Goal: Information Seeking & Learning: Learn about a topic

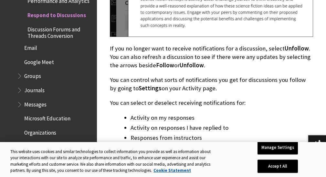
scroll to position [1229, 0]
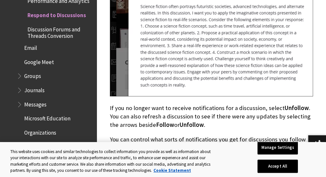
click at [74, 16] on span "Respond to Discussions" at bounding box center [56, 14] width 59 height 9
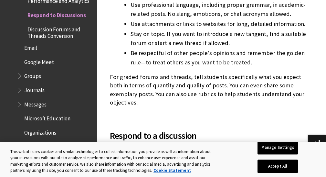
scroll to position [420, 0]
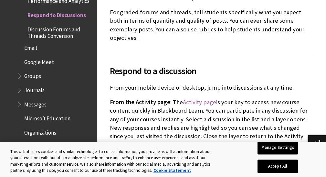
click at [191, 98] on link "Activity page" at bounding box center [199, 102] width 33 height 8
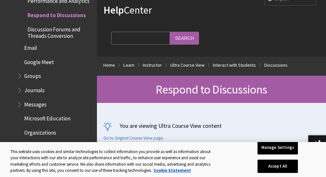
scroll to position [32, 0]
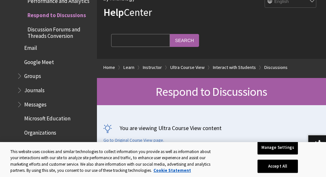
click at [118, 42] on input "Search Query" at bounding box center [140, 40] width 59 height 13
paste input "In the colonial times of the Americas, education and religion often seemed to b…"
type input "In the colonial times of the Americas, education and religion often seemed to b…"
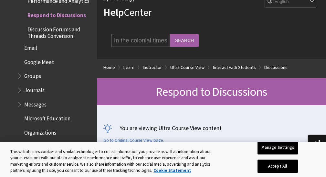
click at [191, 42] on input "Search" at bounding box center [184, 40] width 29 height 13
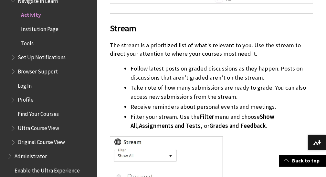
scroll to position [744, 0]
